Goal: Information Seeking & Learning: Learn about a topic

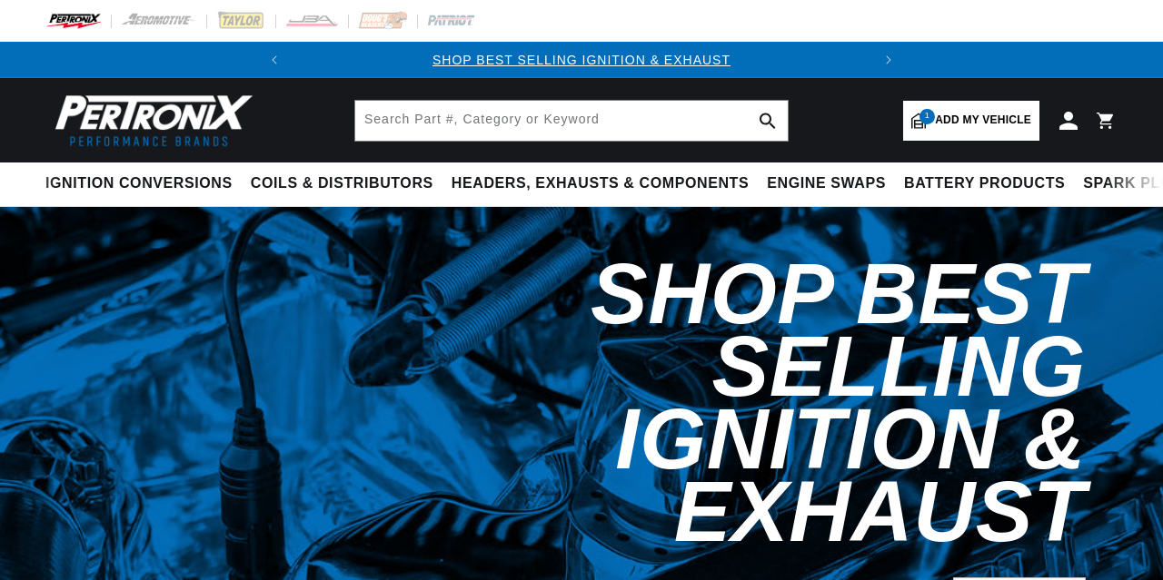
select select "1978"
select select "IHC-Truck"
select select "404,-446"
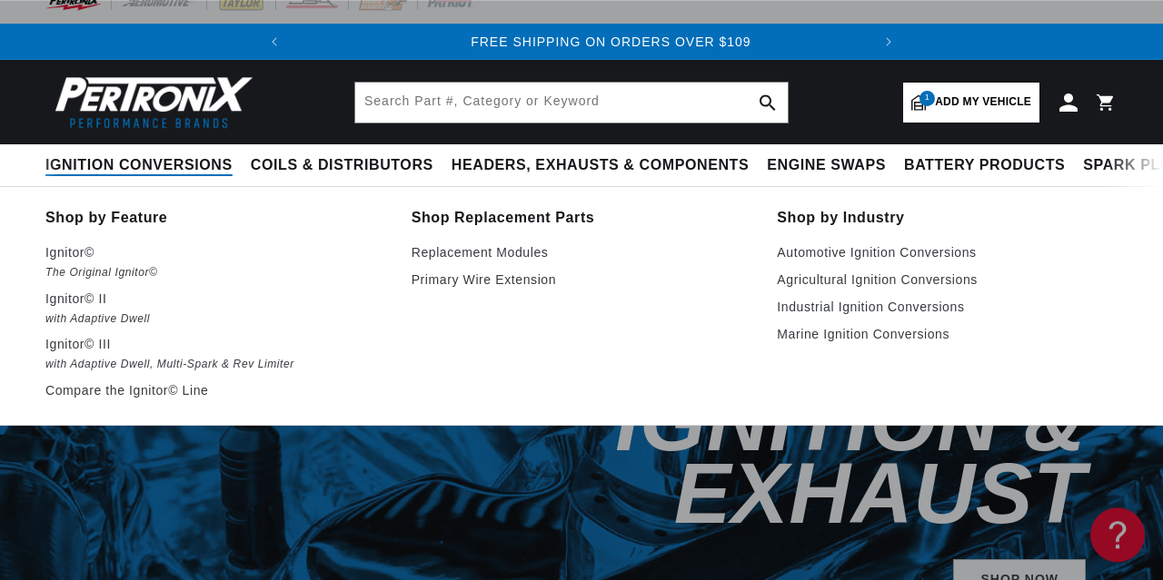
scroll to position [0, 550]
click at [168, 160] on span "Ignition Conversions" at bounding box center [138, 165] width 187 height 19
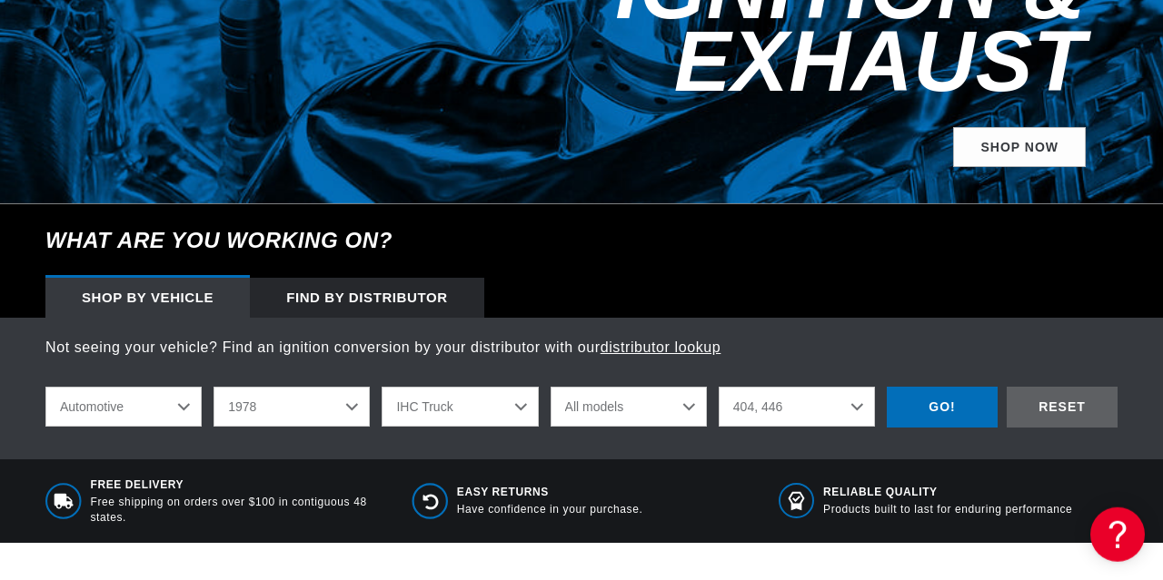
scroll to position [452, 0]
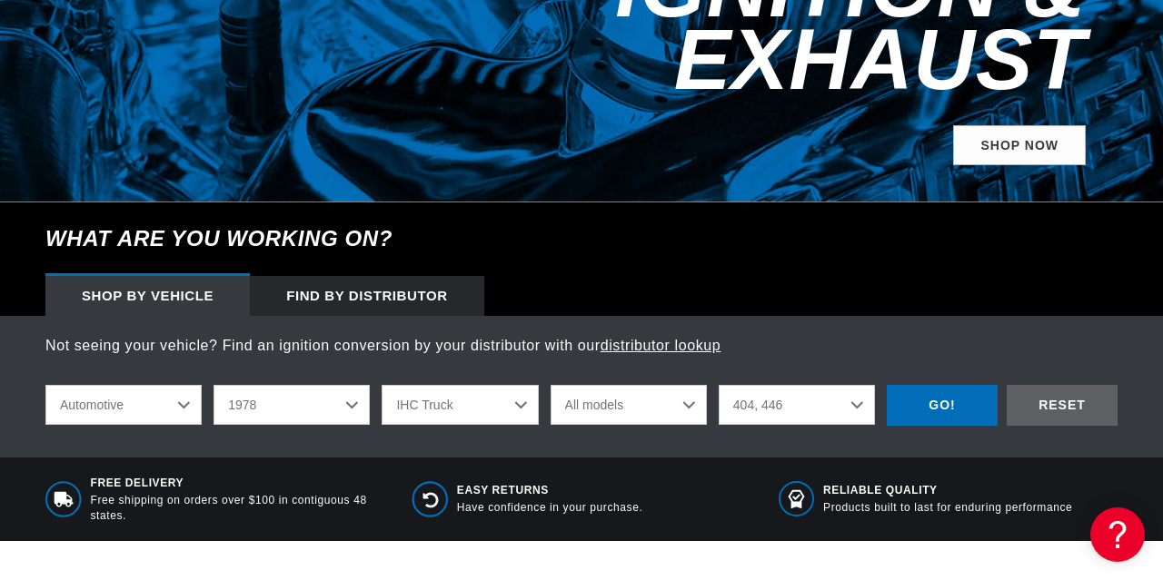
click at [550, 385] on select "All models" at bounding box center [628, 405] width 156 height 40
click at [911, 385] on div "GO!" at bounding box center [942, 405] width 111 height 41
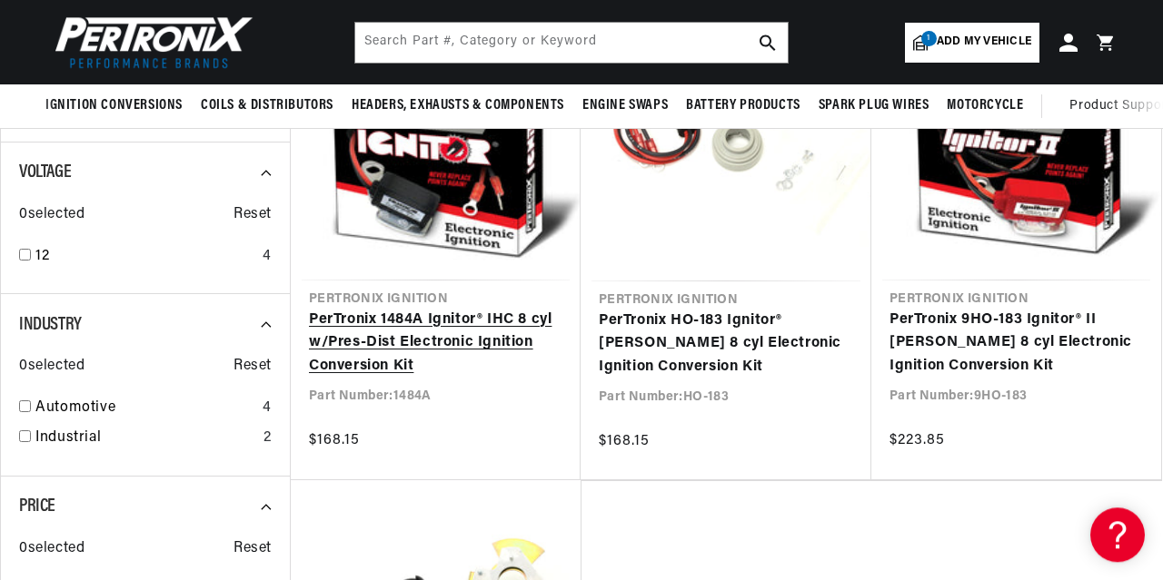
scroll to position [0, 550]
click at [390, 326] on link "PerTronix 1484A Ignitor® IHC 8 cyl w/Pres-Dist Electronic Ignition Conversion K…" at bounding box center [435, 344] width 253 height 70
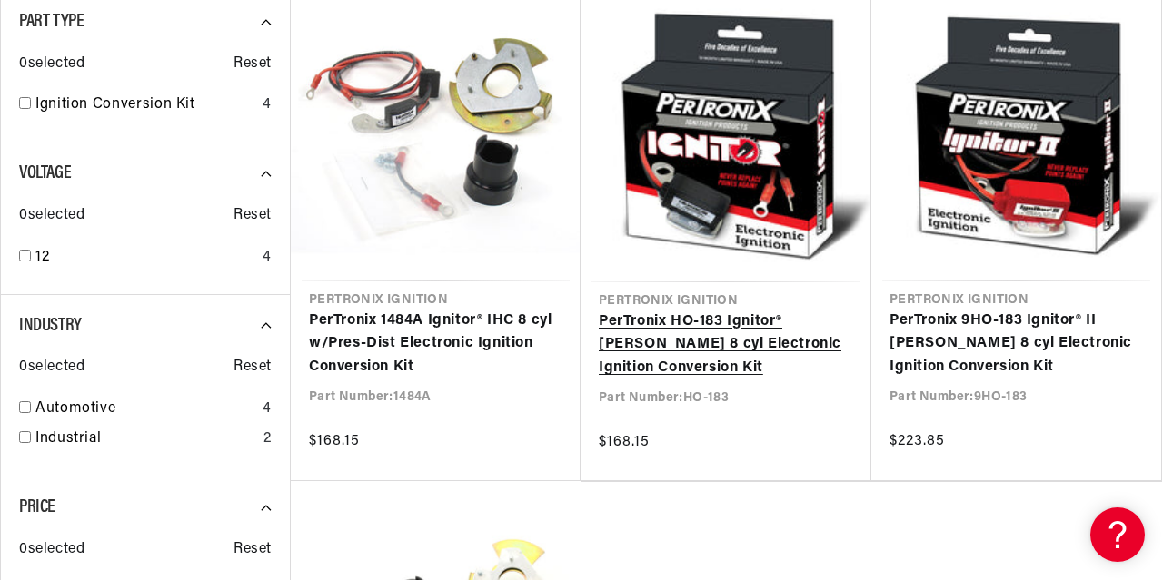
click at [637, 348] on link "PerTronix HO-183 Ignitor® Holley 8 cyl Electronic Ignition Conversion Kit" at bounding box center [726, 346] width 254 height 70
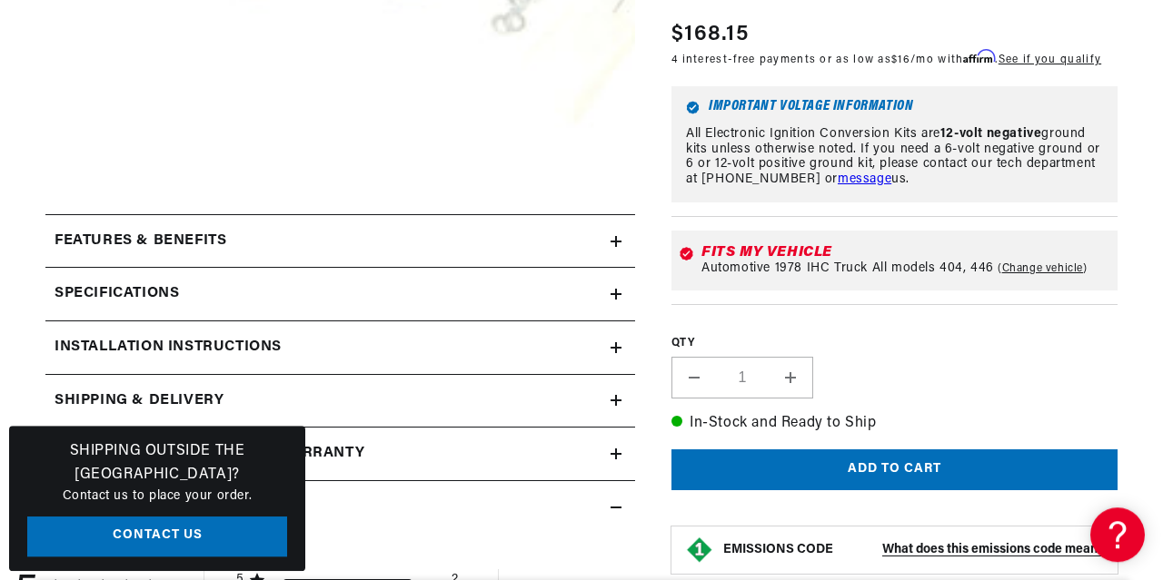
scroll to position [609, 0]
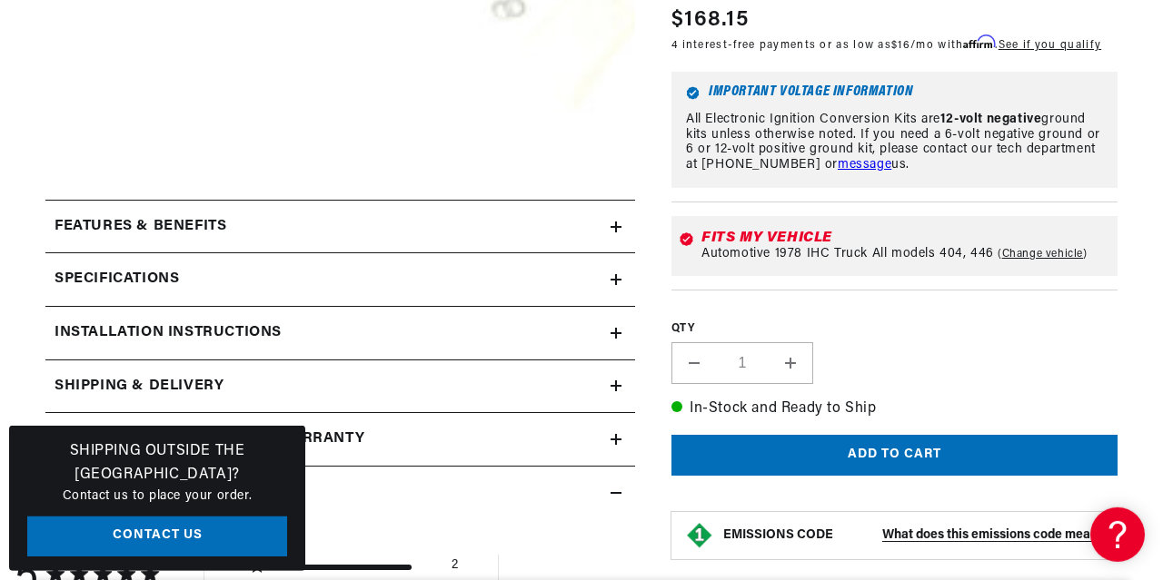
click at [599, 244] on summary "Features & Benefits" at bounding box center [339, 227] width 589 height 53
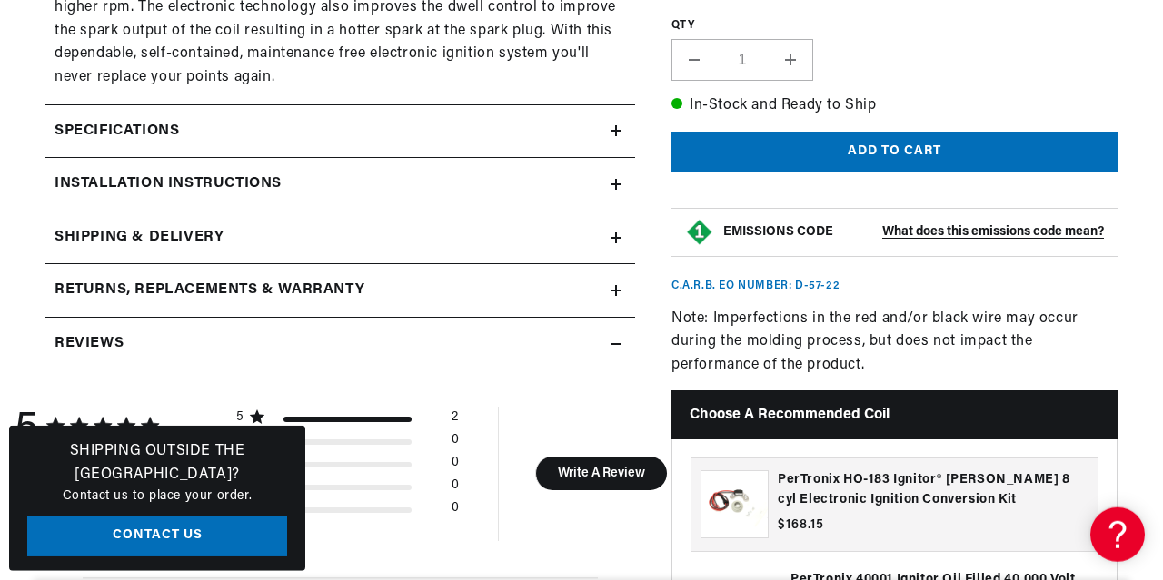
scroll to position [1521, 0]
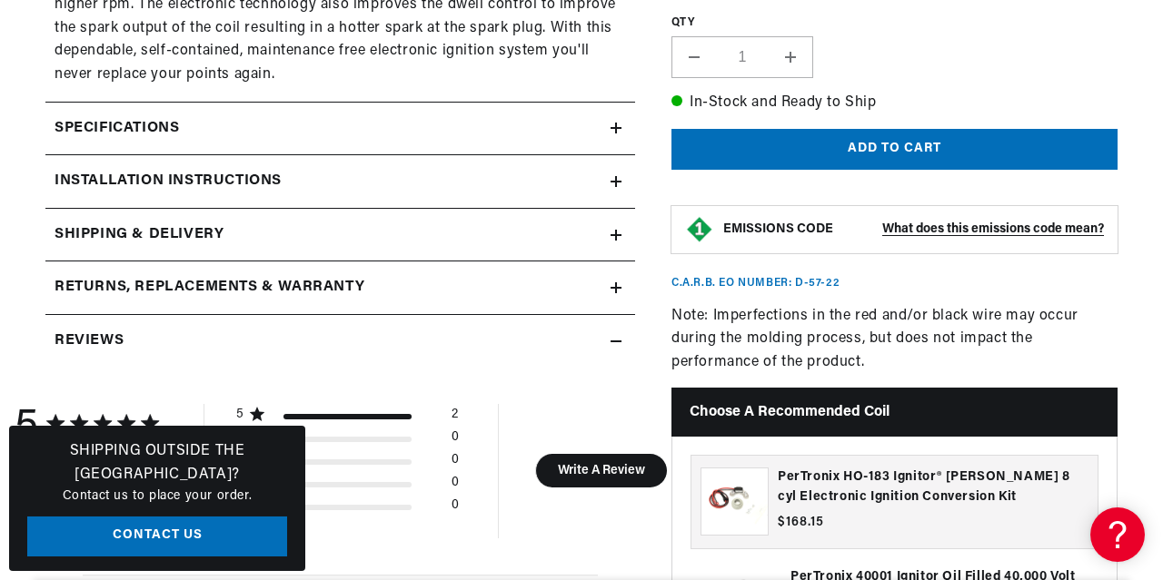
click at [609, 129] on div "Specifications" at bounding box center [327, 129] width 565 height 24
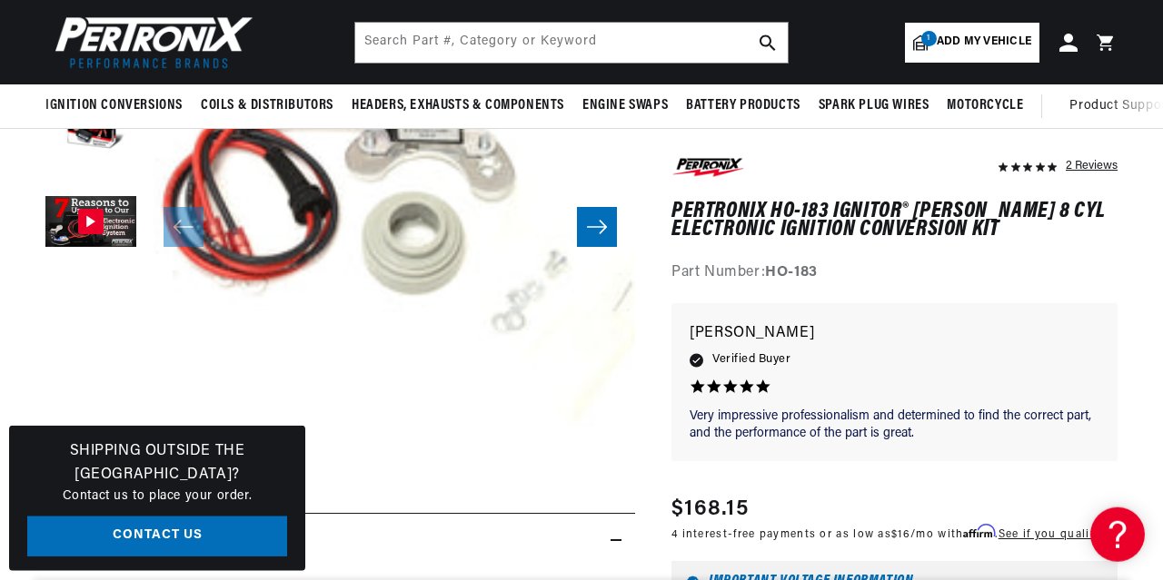
scroll to position [0, 0]
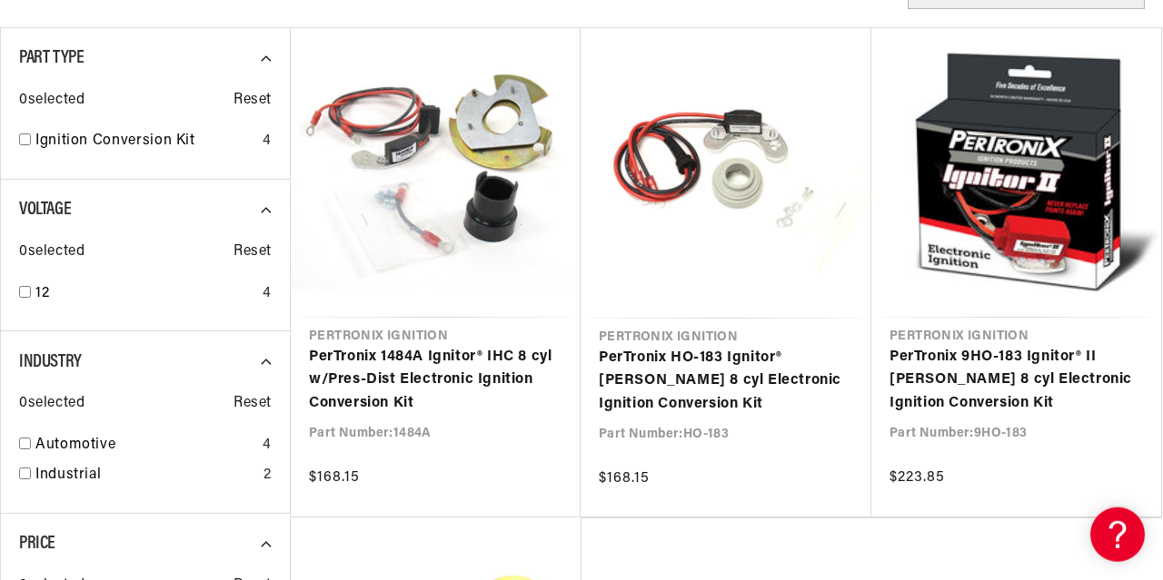
scroll to position [317, 0]
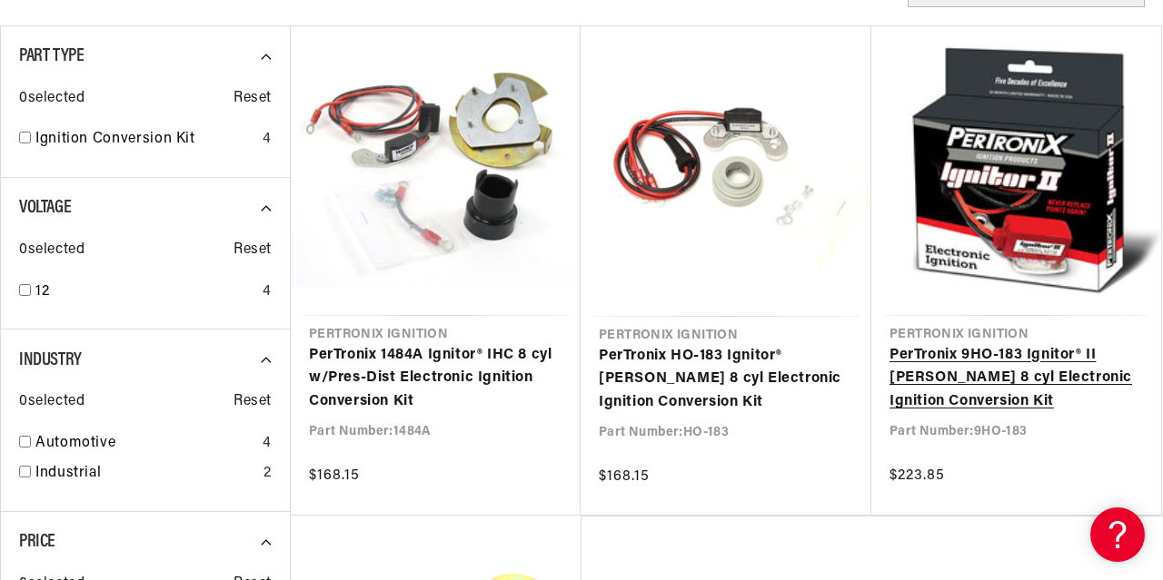
click at [911, 375] on link "PerTronix 9HO-183 Ignitor® II [PERSON_NAME] 8 cyl Electronic Ignition Conversio…" at bounding box center [1015, 379] width 253 height 70
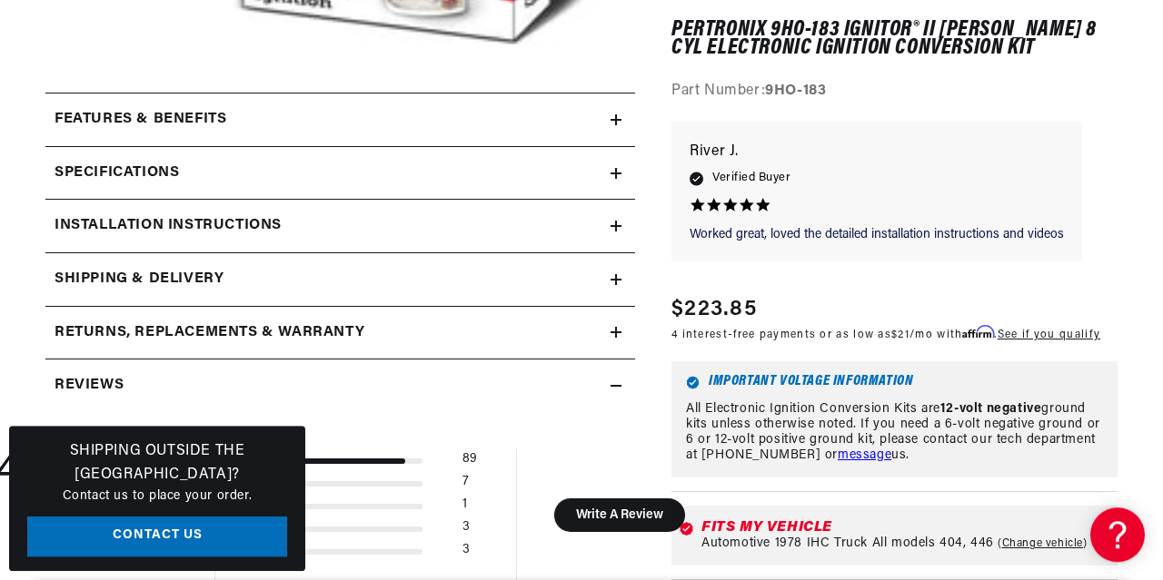
scroll to position [598, 0]
click at [529, 135] on summary "Features & Benefits" at bounding box center [339, 119] width 589 height 53
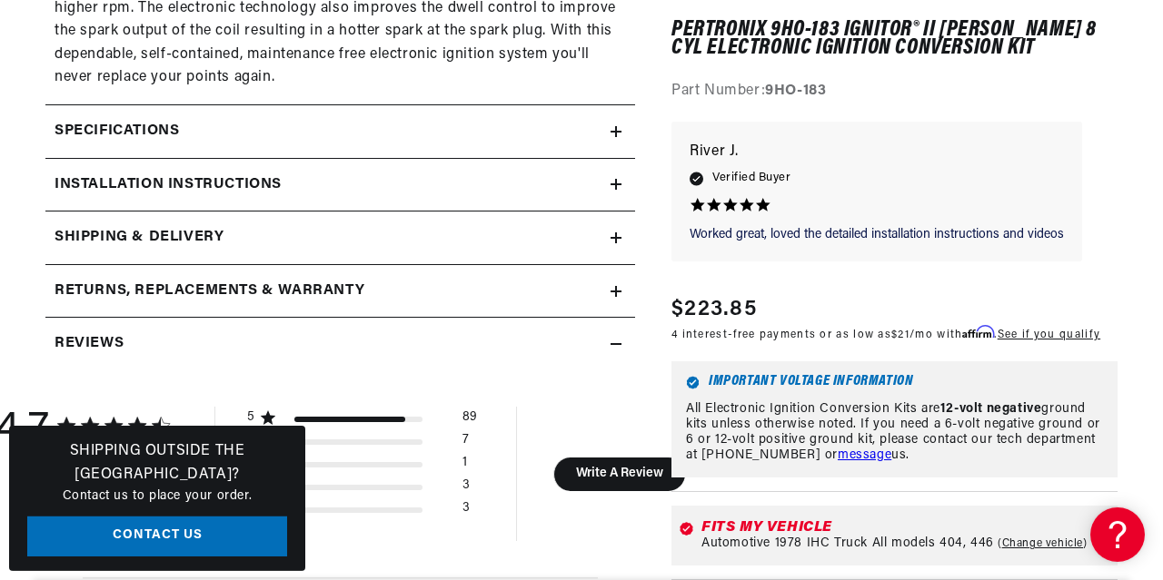
scroll to position [1447, 0]
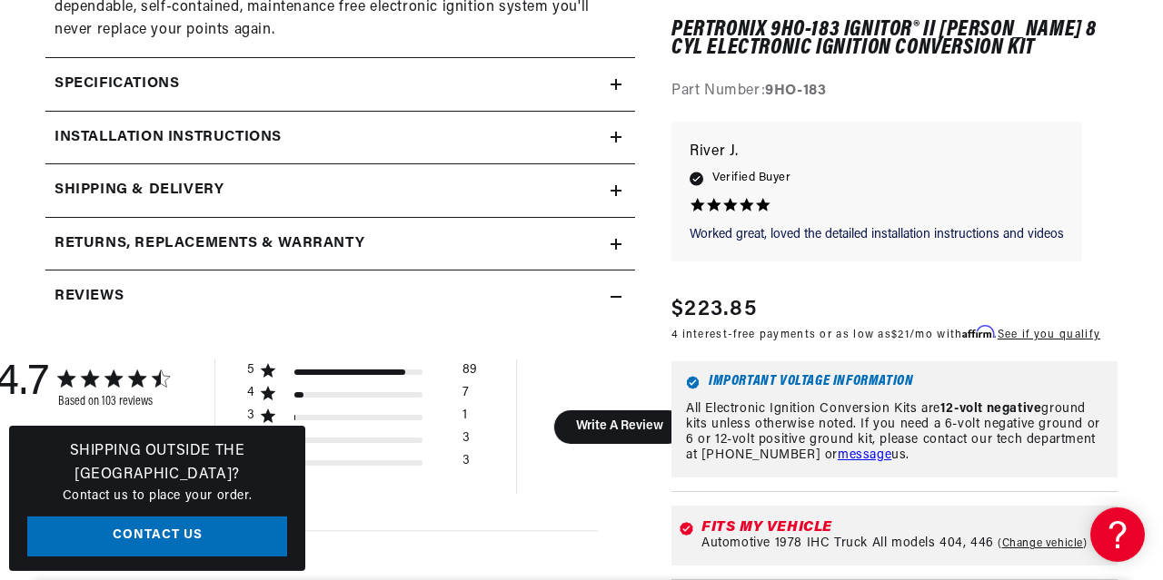
click at [530, 150] on div "Installation instructions" at bounding box center [327, 138] width 565 height 24
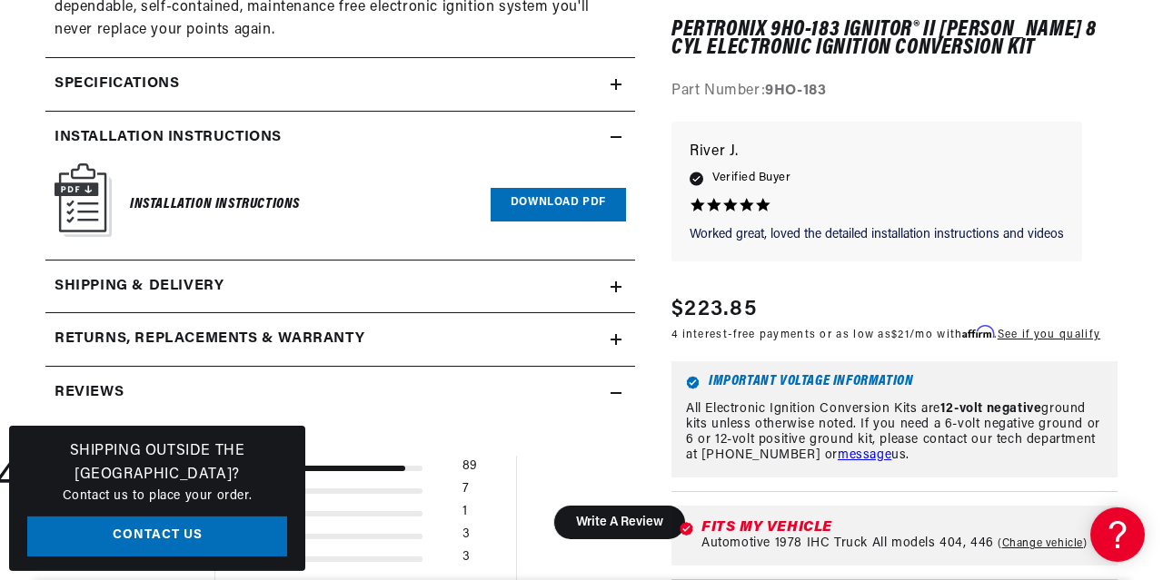
click at [524, 201] on link "Download PDF" at bounding box center [557, 205] width 135 height 34
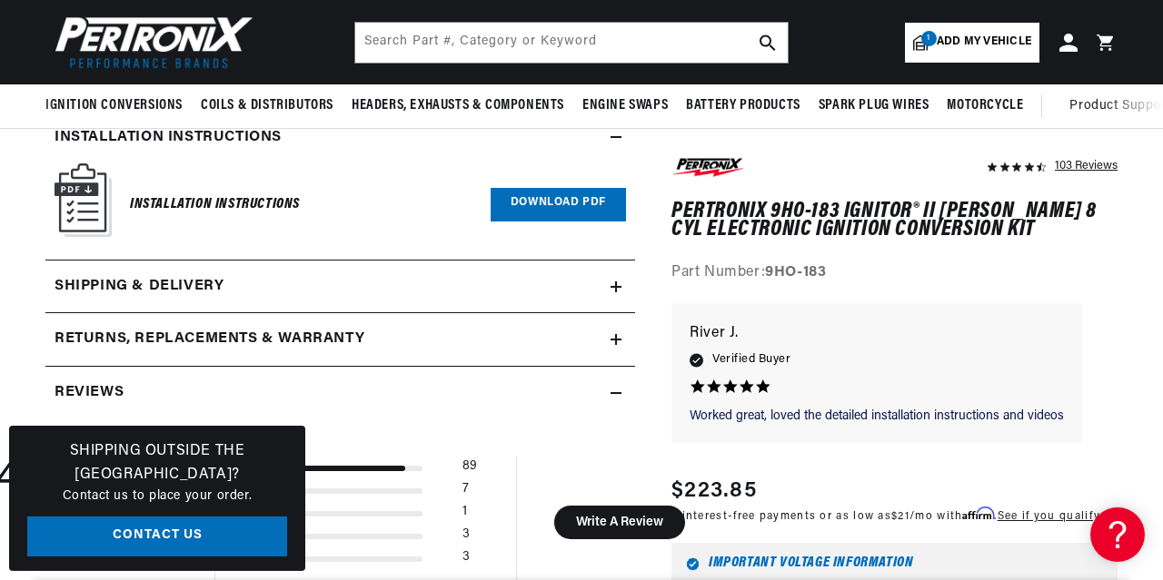
scroll to position [1392, 0]
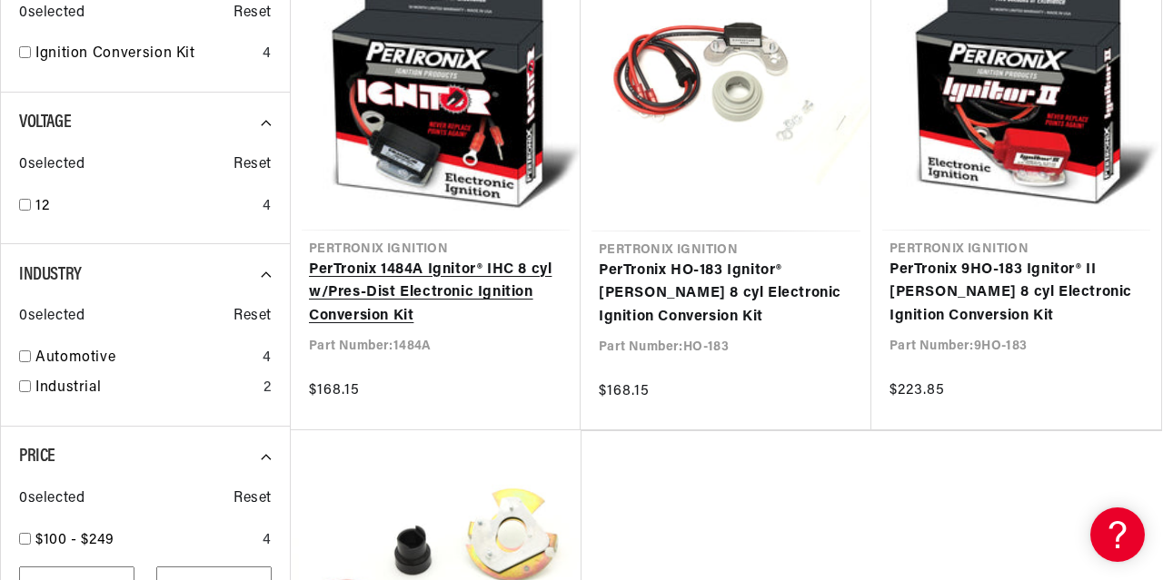
click at [453, 278] on link "PerTronix 1484A Ignitor® IHC 8 cyl w/Pres-Dist Electronic Ignition Conversion K…" at bounding box center [435, 294] width 253 height 70
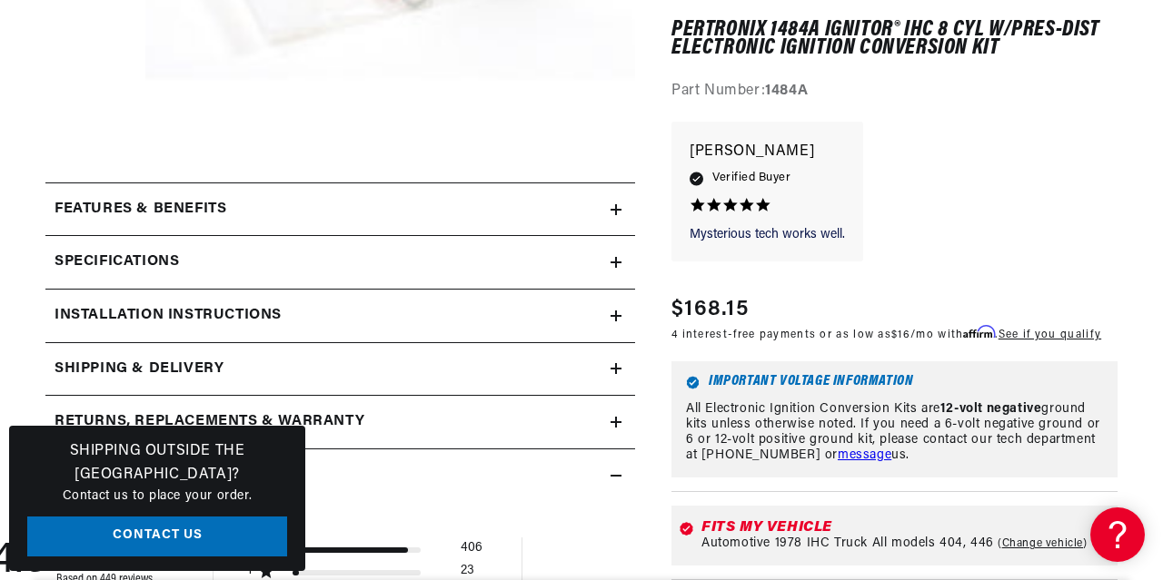
click at [471, 279] on summary "Specifications" at bounding box center [339, 262] width 589 height 53
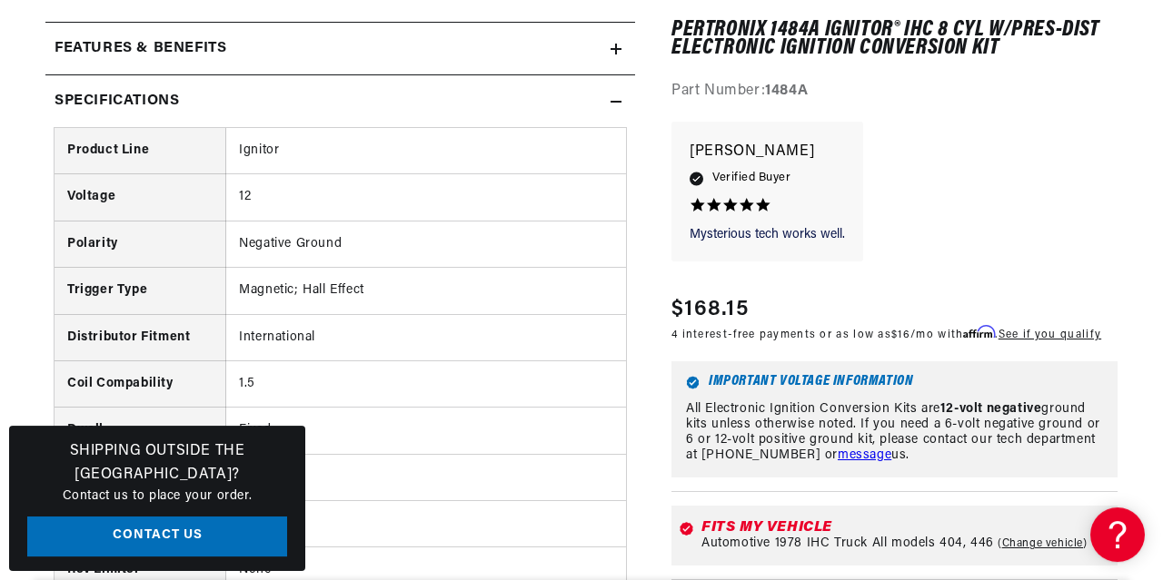
scroll to position [790, 0]
